Goal: Information Seeking & Learning: Understand process/instructions

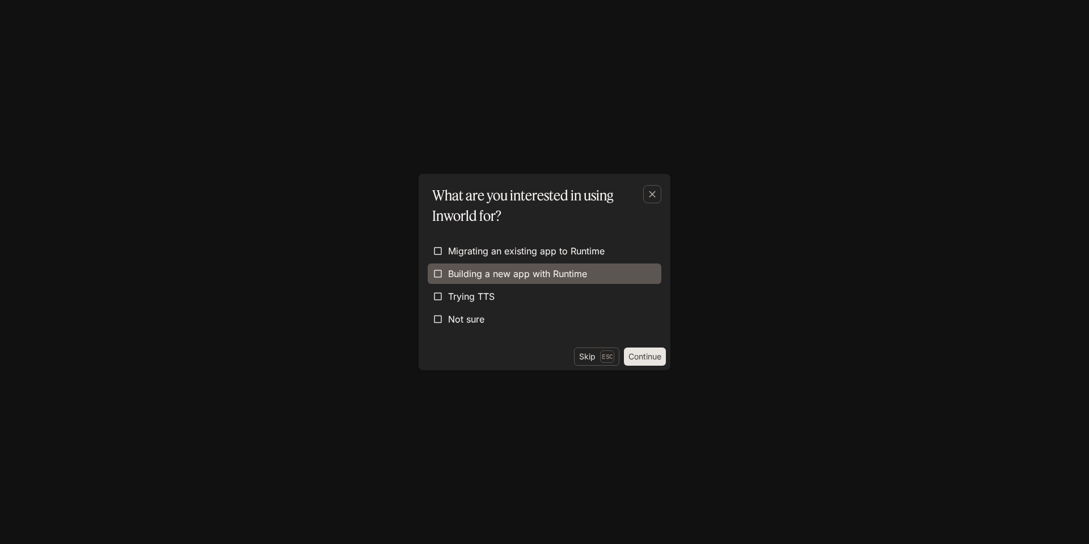
click at [579, 273] on span "Building a new app with Runtime" at bounding box center [517, 274] width 139 height 14
click at [633, 352] on button "Continue" at bounding box center [645, 356] width 42 height 18
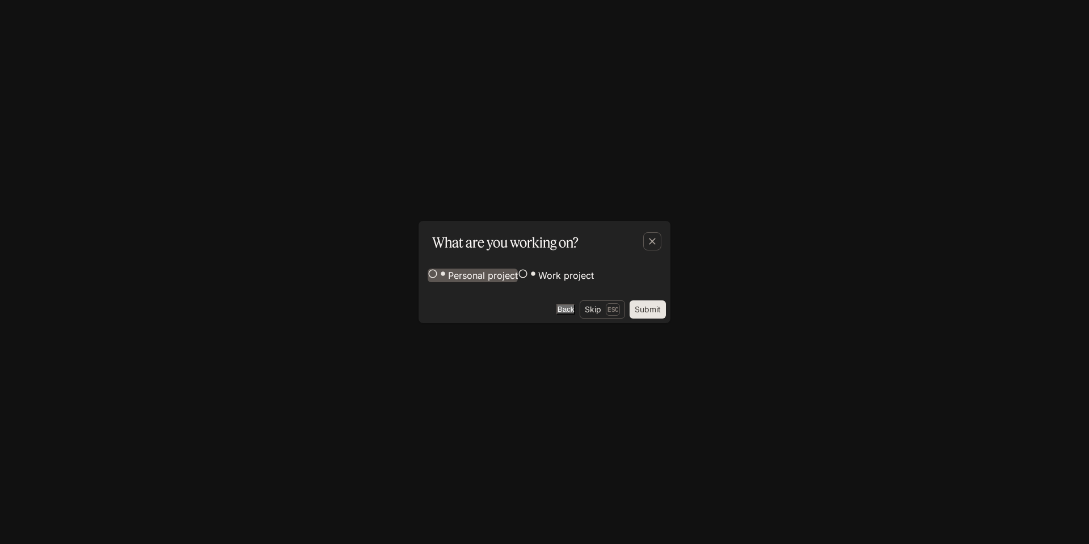
click at [503, 268] on span "Personal project" at bounding box center [483, 275] width 70 height 14
click at [538, 282] on span "Work project" at bounding box center [566, 275] width 56 height 14
click at [518, 268] on label "Personal project" at bounding box center [473, 275] width 90 height 14
click at [625, 300] on div "Personal project Work project" at bounding box center [545, 276] width 252 height 48
click at [646, 318] on button "Submit" at bounding box center [648, 309] width 36 height 18
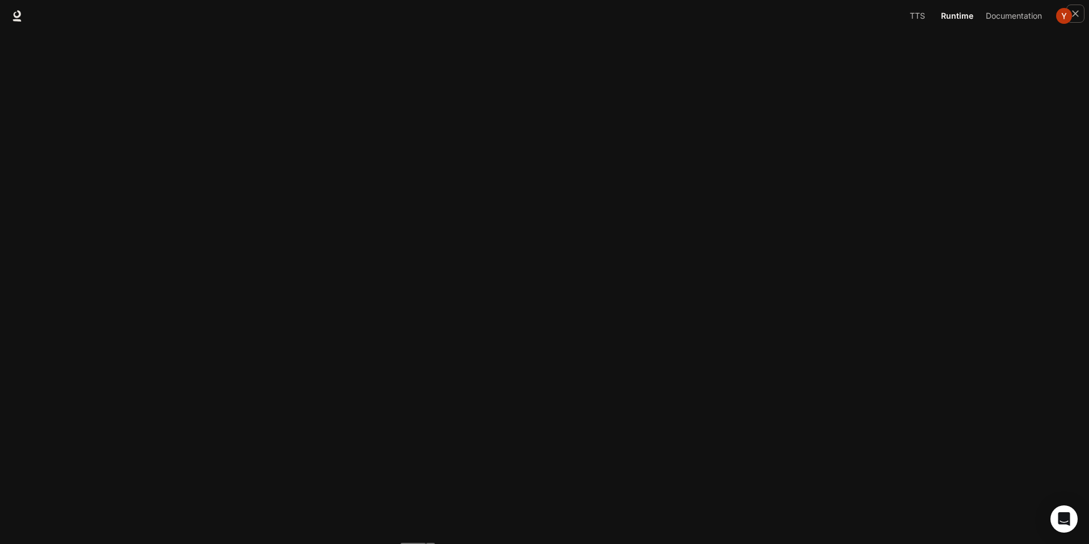
drag, startPoint x: 389, startPoint y: 257, endPoint x: 305, endPoint y: 259, distance: 83.4
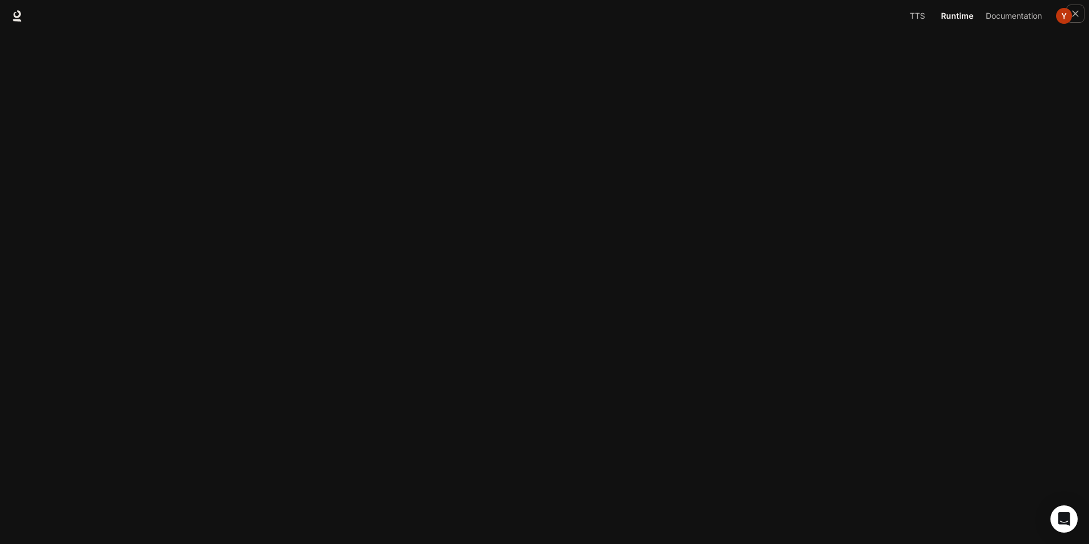
copy span "inworld login"
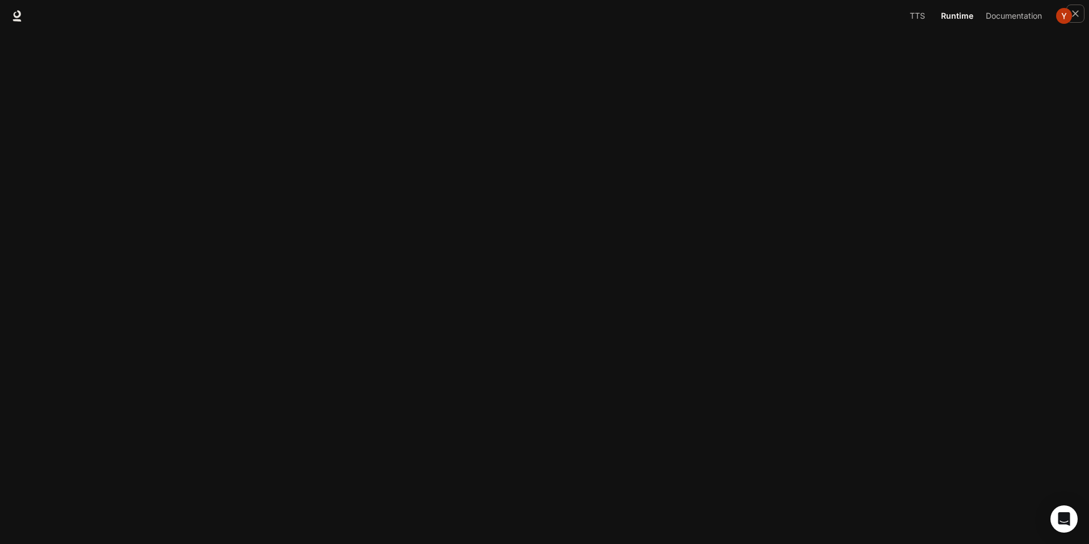
scroll to position [1022, 0]
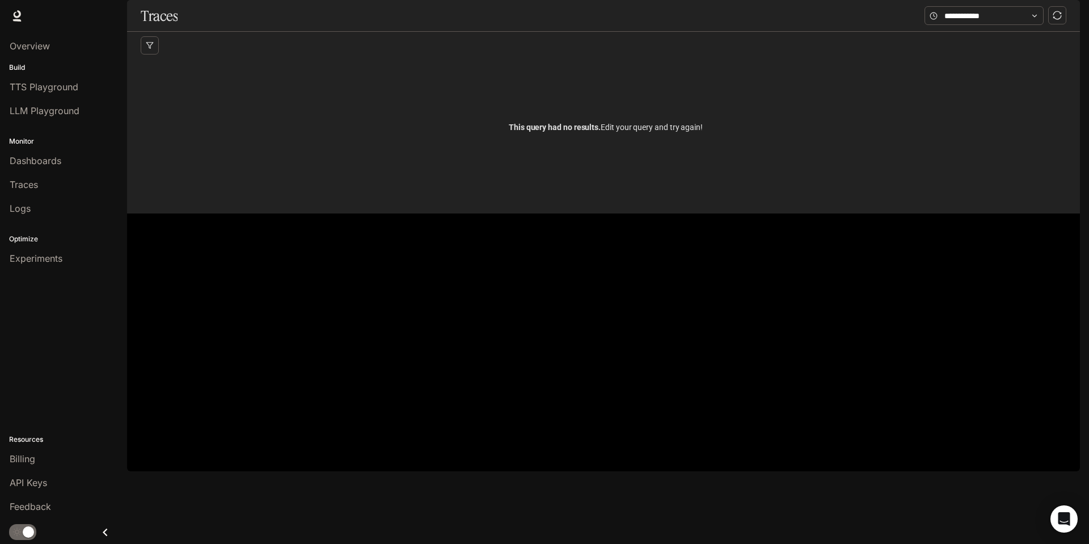
click at [1014, 13] on span "Documentation" at bounding box center [1014, 16] width 56 height 14
